Goal: Task Accomplishment & Management: Complete application form

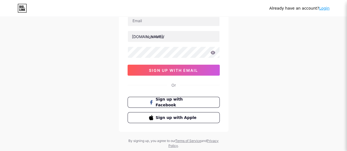
scroll to position [50, 0]
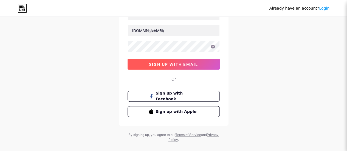
click at [203, 62] on button "sign up with email" at bounding box center [174, 64] width 92 height 11
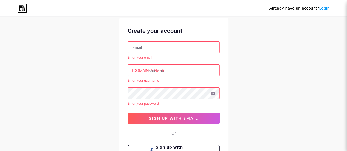
scroll to position [0, 0]
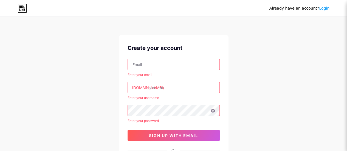
click at [199, 67] on input "text" at bounding box center [174, 64] width 92 height 11
type input "[EMAIL_ADDRESS][DOMAIN_NAME]"
drag, startPoint x: 186, startPoint y: 80, endPoint x: 186, endPoint y: 84, distance: 4.1
click at [186, 80] on div "[EMAIL_ADDRESS][DOMAIN_NAME] Enter your email [DOMAIN_NAME]/ Enter your usernam…" at bounding box center [174, 100] width 92 height 82
click at [187, 87] on input "text" at bounding box center [174, 87] width 92 height 11
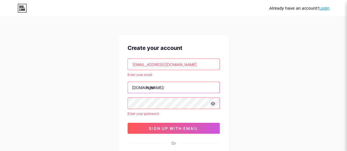
type input "hdst"
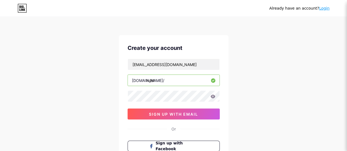
click at [194, 78] on input "hdst" at bounding box center [174, 80] width 92 height 11
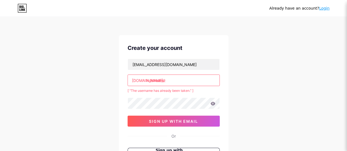
click at [329, 76] on div "Already have an account? Login Create your account [EMAIL_ADDRESS][DOMAIN_NAME]…" at bounding box center [173, 108] width 347 height 217
click at [195, 83] on input "hdstreamz" at bounding box center [174, 80] width 92 height 11
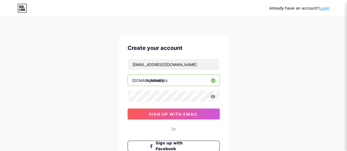
type input "hdstreamzz"
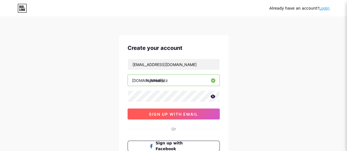
click at [140, 114] on button "sign up with email" at bounding box center [174, 114] width 92 height 11
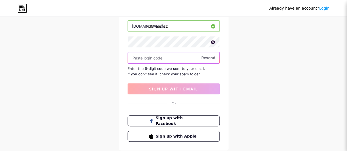
scroll to position [55, 0]
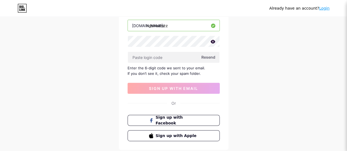
click at [203, 57] on span "Resend" at bounding box center [208, 57] width 14 height 6
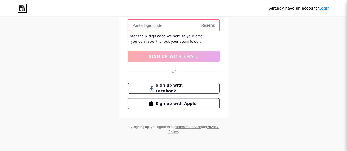
scroll to position [0, 0]
